Goal: Task Accomplishment & Management: Use online tool/utility

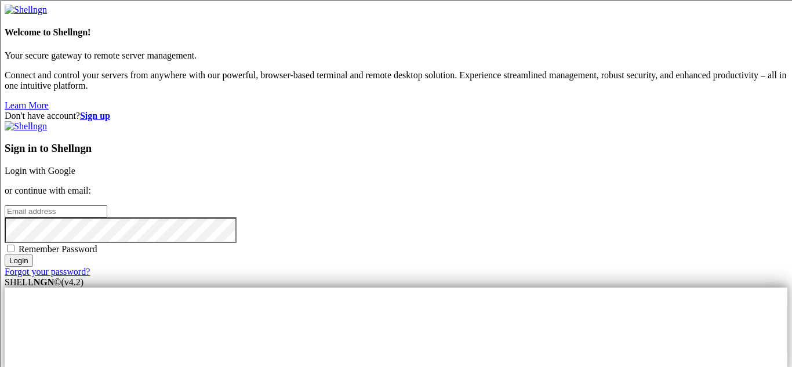
click at [75, 166] on link "Login with Google" at bounding box center [40, 171] width 71 height 10
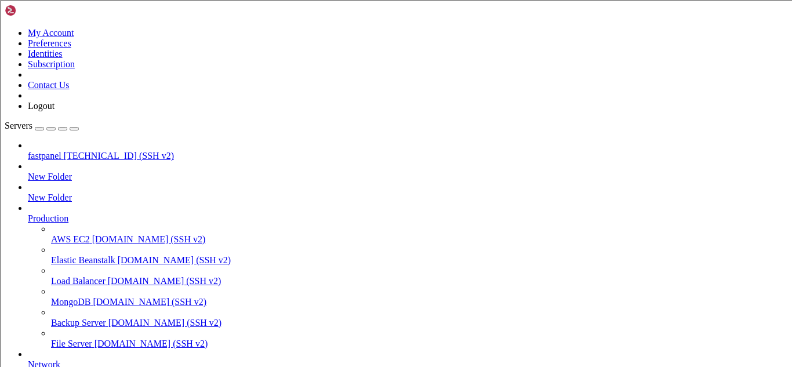
click at [39, 129] on div "button" at bounding box center [39, 129] width 0 height 0
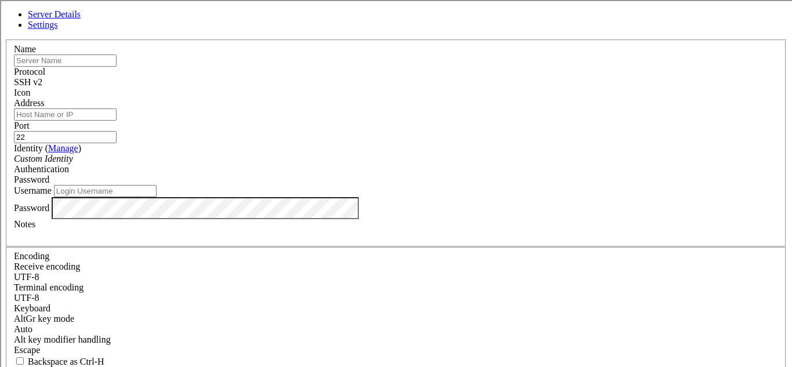
click at [117, 67] on input "text" at bounding box center [65, 61] width 103 height 12
type input "BotNet"
click at [117, 121] on input "Address" at bounding box center [65, 114] width 103 height 12
paste input "[TECHNICAL_ID]"
type input "[TECHNICAL_ID]"
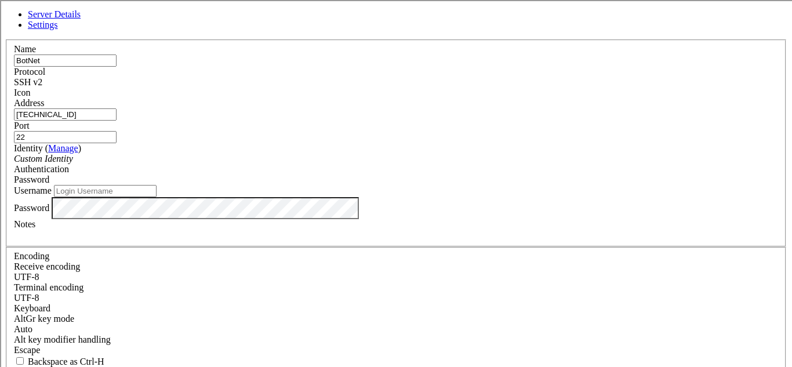
click at [157, 197] on input "Username" at bounding box center [105, 191] width 103 height 12
type input "root"
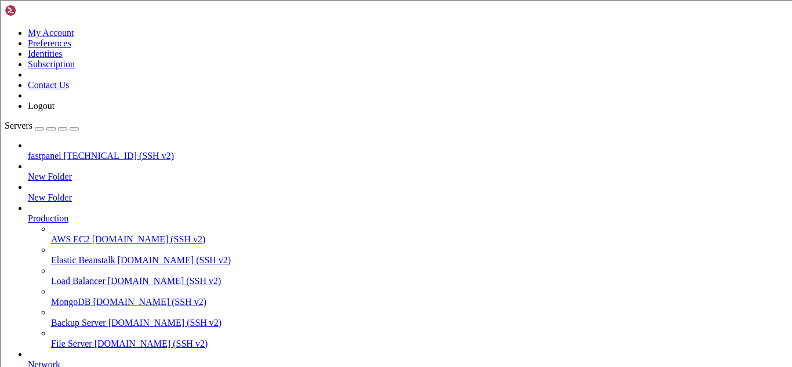
scroll to position [255, 0]
